Goal: Find specific page/section: Find specific page/section

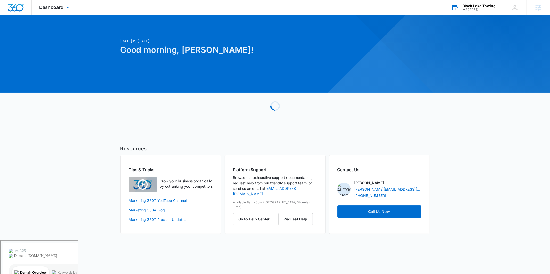
click at [467, 11] on div "M328055" at bounding box center [479, 10] width 33 height 4
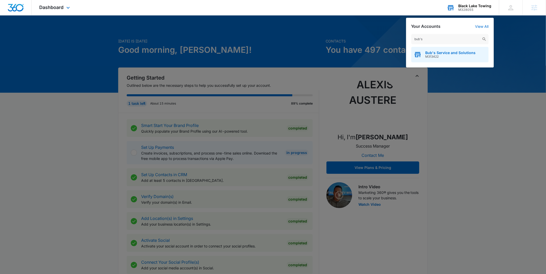
type input "bub's"
click at [443, 52] on span "Bub's Service and Solutions" at bounding box center [450, 53] width 50 height 4
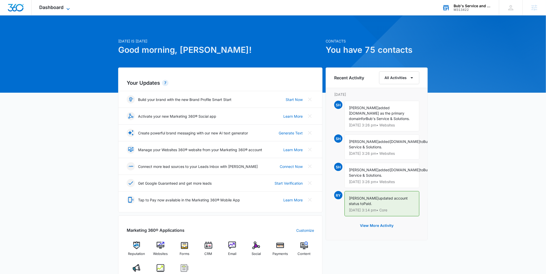
click at [65, 7] on icon at bounding box center [68, 9] width 6 height 6
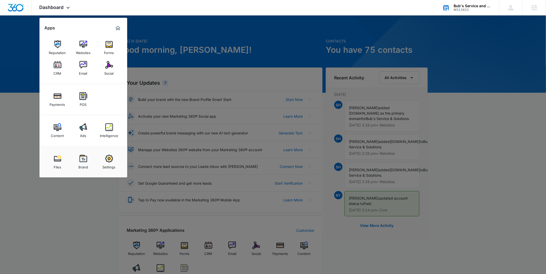
click at [200, 41] on div at bounding box center [273, 137] width 546 height 274
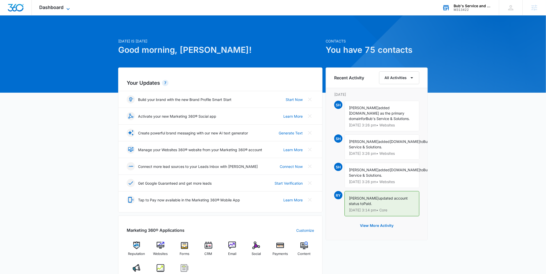
click at [66, 6] on icon at bounding box center [68, 9] width 6 height 6
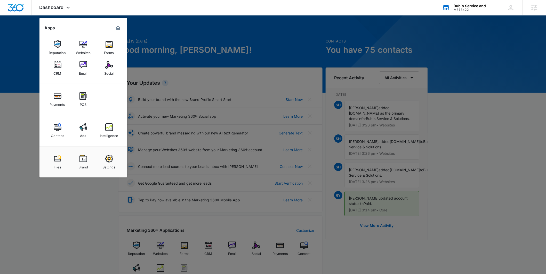
click at [81, 131] on img at bounding box center [83, 128] width 8 height 8
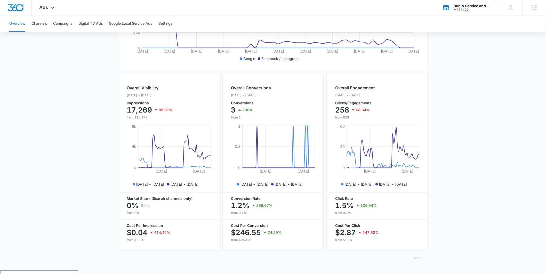
scroll to position [148, 0]
click at [60, 23] on button "Campaigns" at bounding box center [62, 23] width 19 height 17
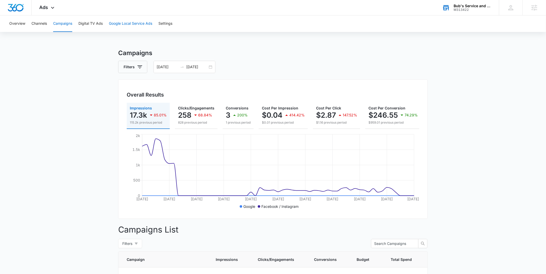
click at [132, 25] on button "Google Local Service Ads" at bounding box center [130, 23] width 43 height 17
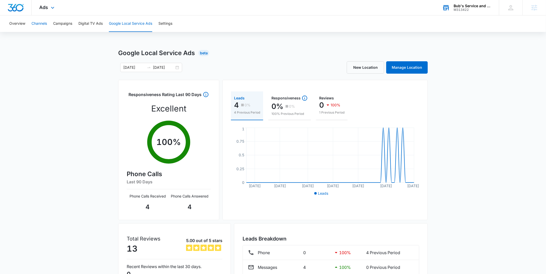
drag, startPoint x: 43, startPoint y: 24, endPoint x: 55, endPoint y: 8, distance: 19.7
click at [43, 23] on button "Channels" at bounding box center [38, 23] width 15 height 17
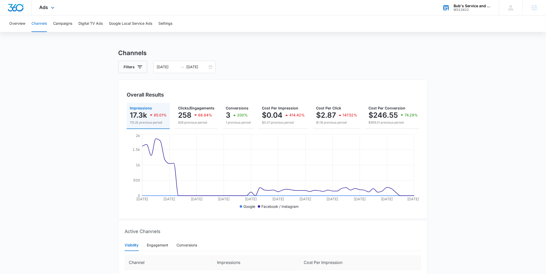
click at [56, 7] on div "Ads Apps Reputation Websites Forms CRM Email Social Payments POS Content Ads In…" at bounding box center [48, 7] width 32 height 15
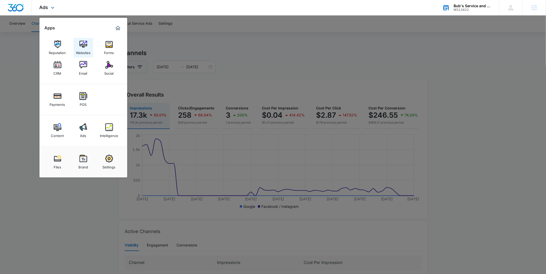
click at [87, 51] on div "Websites" at bounding box center [83, 51] width 15 height 7
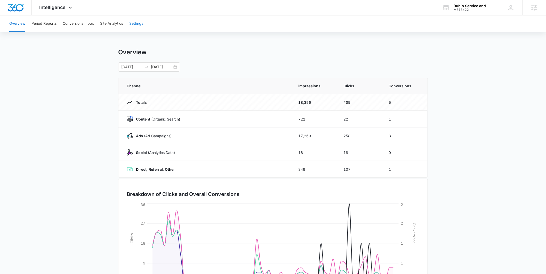
click at [138, 24] on button "Settings" at bounding box center [136, 23] width 14 height 17
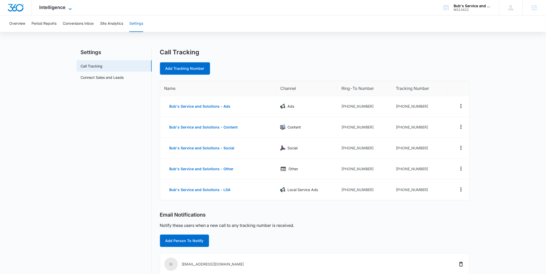
click at [70, 7] on icon at bounding box center [70, 9] width 6 height 6
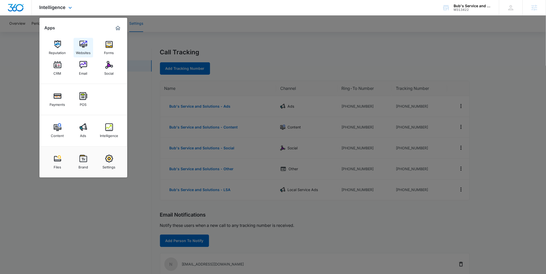
click at [84, 41] on img at bounding box center [83, 44] width 8 height 8
